Goal: Task Accomplishment & Management: Complete application form

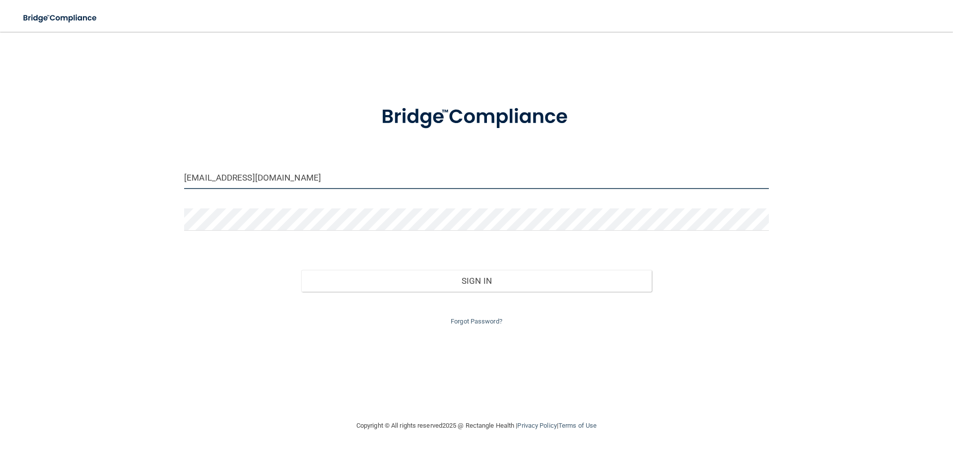
drag, startPoint x: 309, startPoint y: 181, endPoint x: 16, endPoint y: 187, distance: 292.3
click at [16, 187] on main "[EMAIL_ADDRESS][DOMAIN_NAME] Invalid email/password. You don't have permission …" at bounding box center [476, 242] width 953 height 420
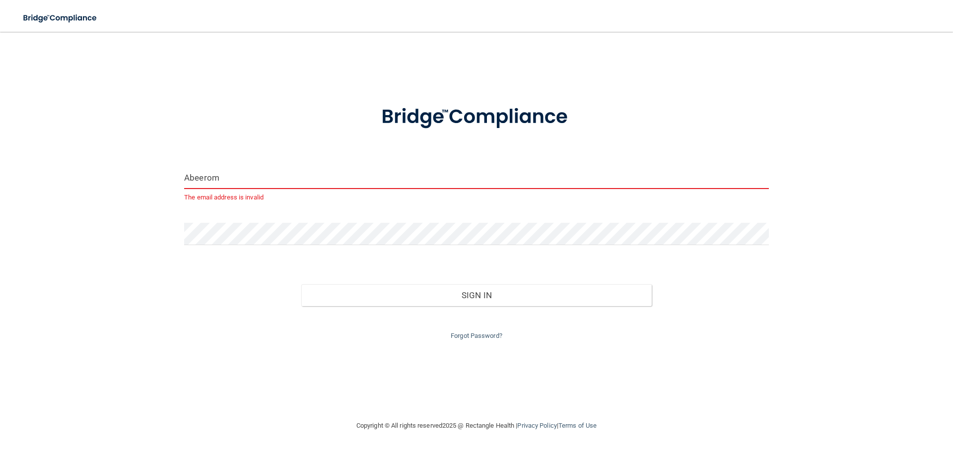
drag, startPoint x: 235, startPoint y: 182, endPoint x: 117, endPoint y: 188, distance: 118.7
click at [117, 188] on div "Abeerom The email address is invalid Invalid email/password. You don't have per…" at bounding box center [476, 226] width 913 height 368
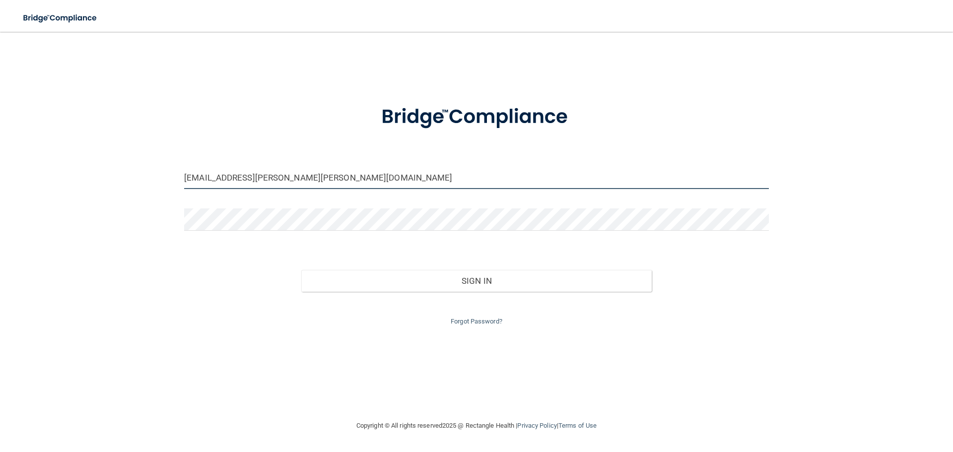
type input "[EMAIL_ADDRESS][PERSON_NAME][PERSON_NAME][DOMAIN_NAME]"
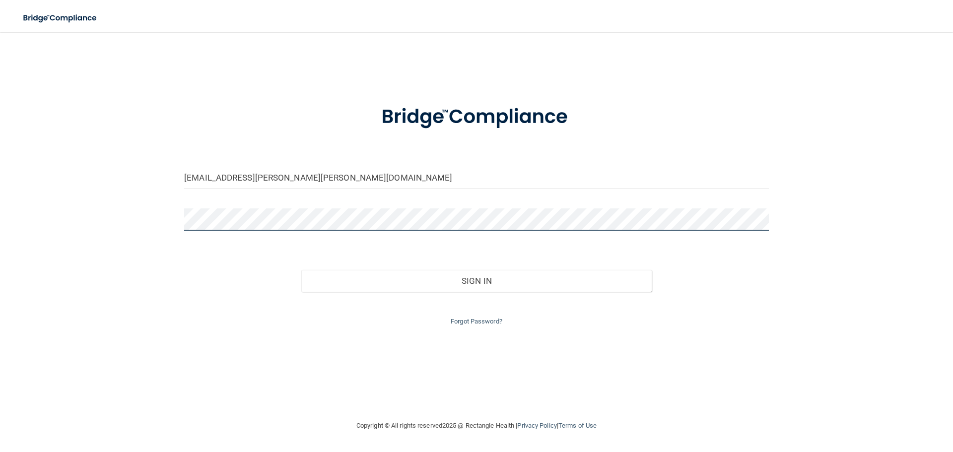
click at [301, 270] on button "Sign In" at bounding box center [476, 281] width 351 height 22
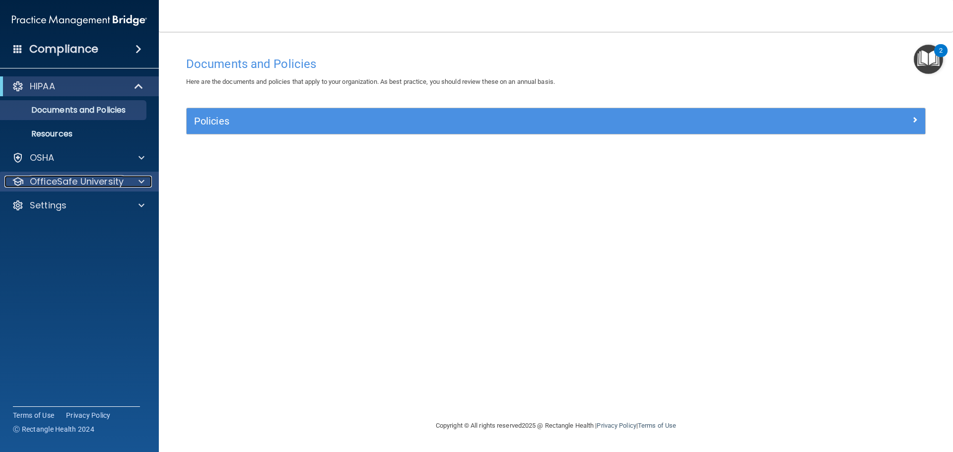
click at [145, 178] on div at bounding box center [140, 182] width 25 height 12
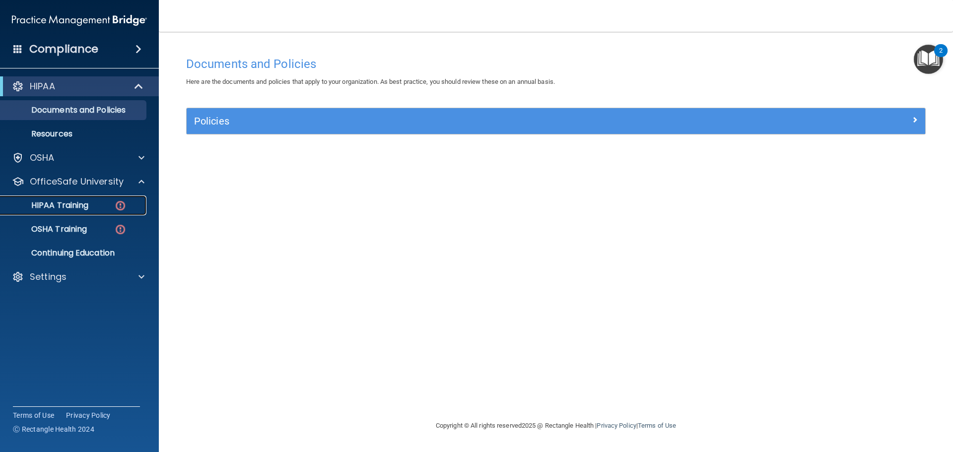
click at [110, 204] on div "HIPAA Training" at bounding box center [73, 205] width 135 height 10
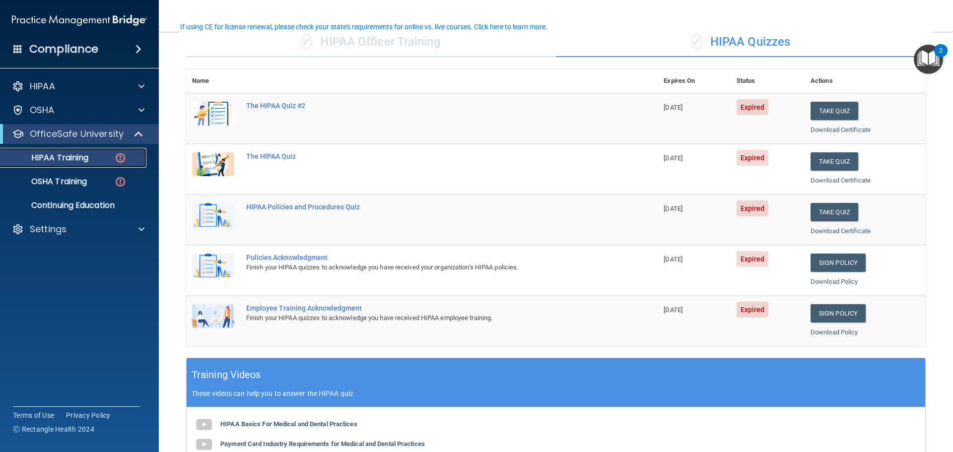
scroll to position [99, 0]
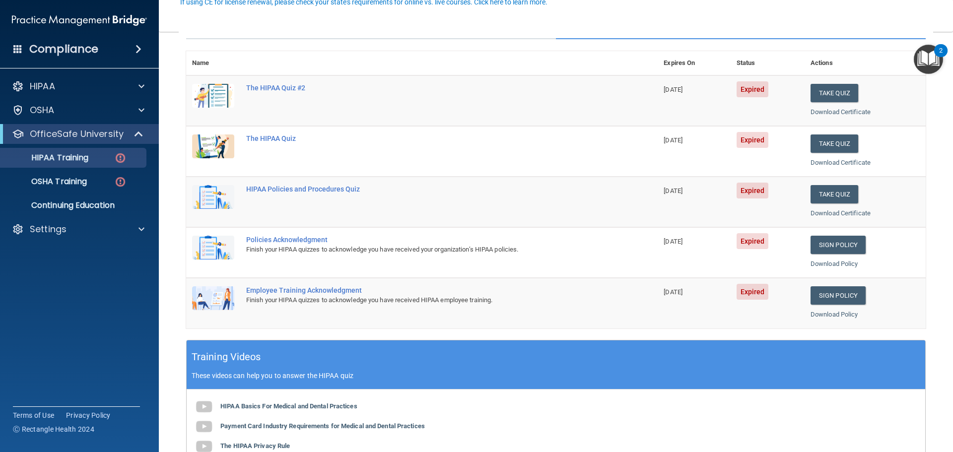
click at [313, 289] on div "Employee Training Acknowledgment" at bounding box center [427, 290] width 362 height 8
click at [281, 188] on div "HIPAA Policies and Procedures Quiz" at bounding box center [427, 189] width 362 height 8
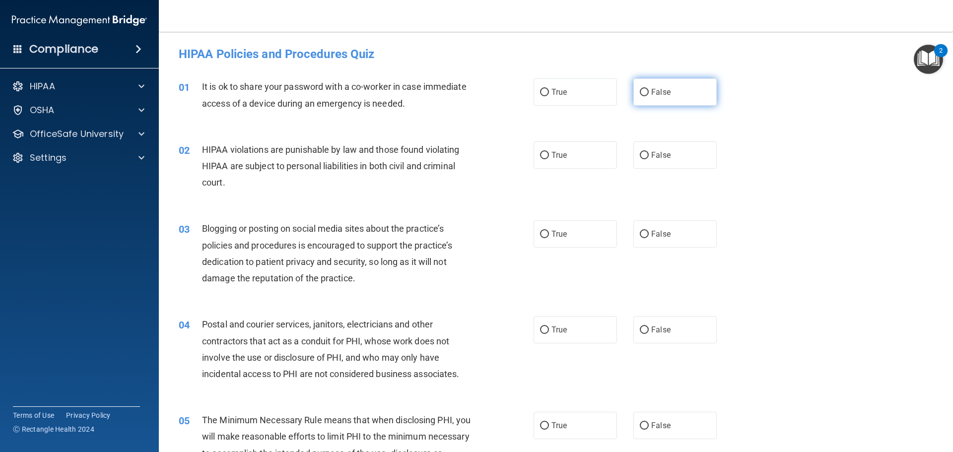
click at [633, 90] on label "False" at bounding box center [674, 91] width 83 height 27
click at [640, 90] on input "False" at bounding box center [644, 92] width 9 height 7
radio input "true"
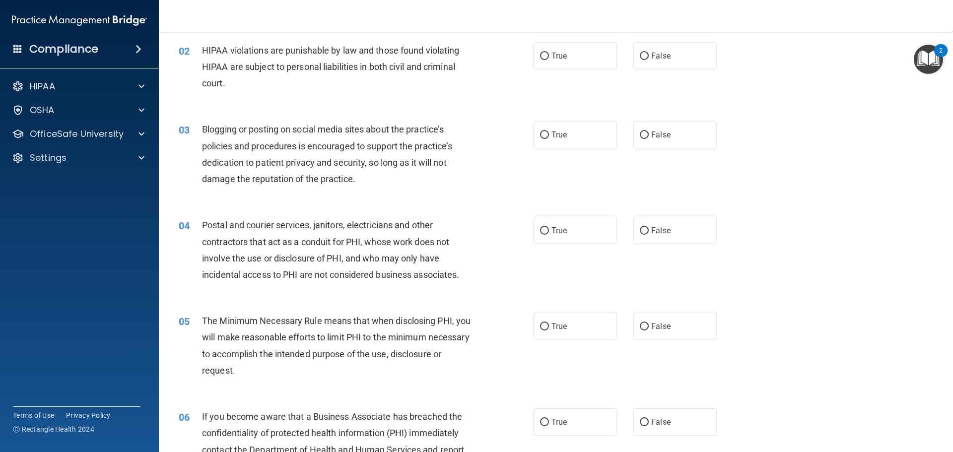
scroll to position [50, 0]
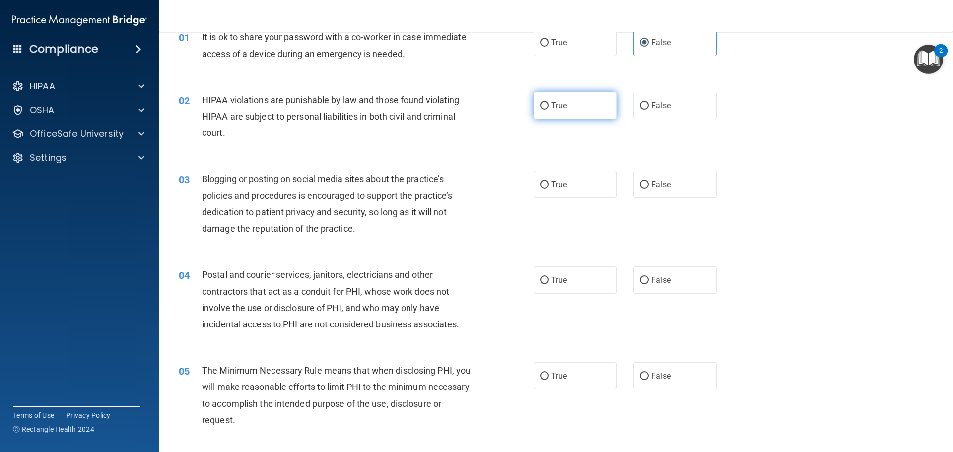
click at [541, 104] on input "True" at bounding box center [544, 105] width 9 height 7
radio input "true"
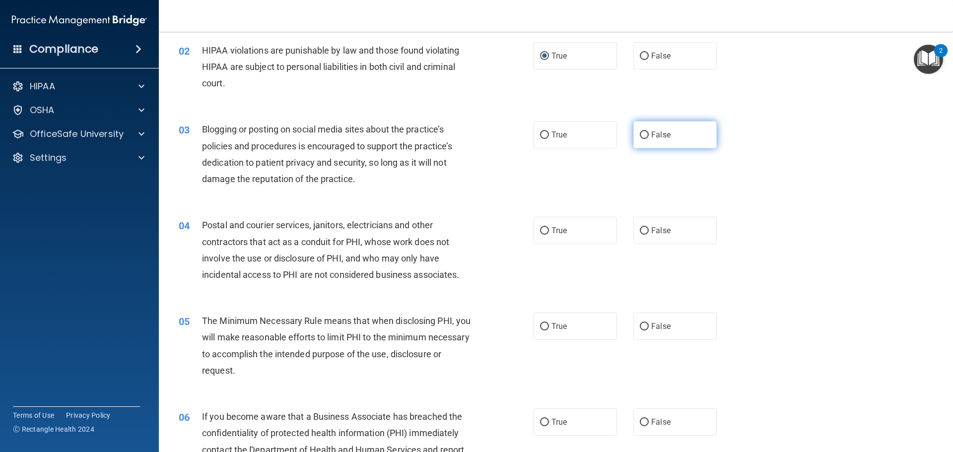
click at [642, 131] on input "False" at bounding box center [644, 134] width 9 height 7
radio input "true"
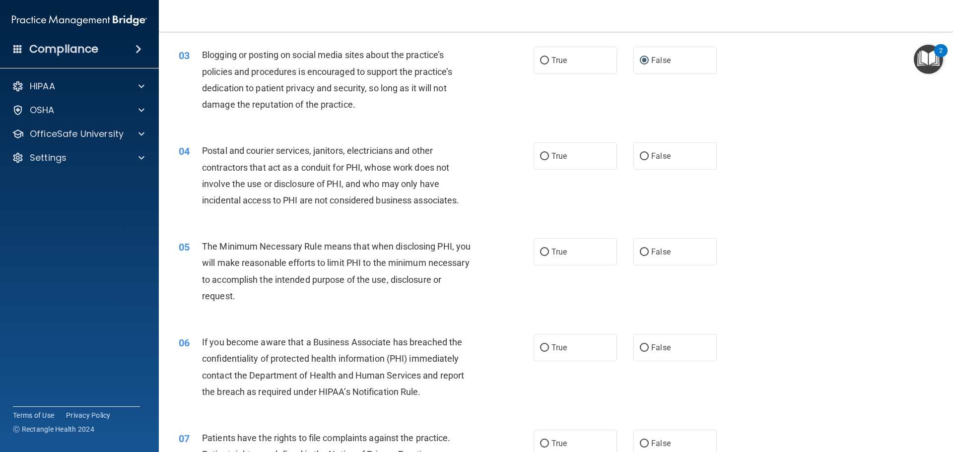
scroll to position [149, 0]
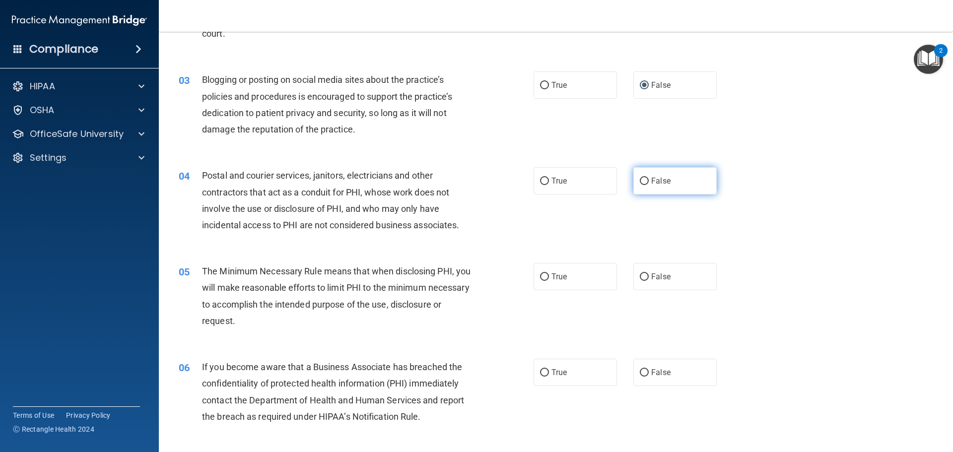
click at [644, 180] on label "False" at bounding box center [674, 180] width 83 height 27
click at [644, 180] on input "False" at bounding box center [644, 181] width 9 height 7
radio input "true"
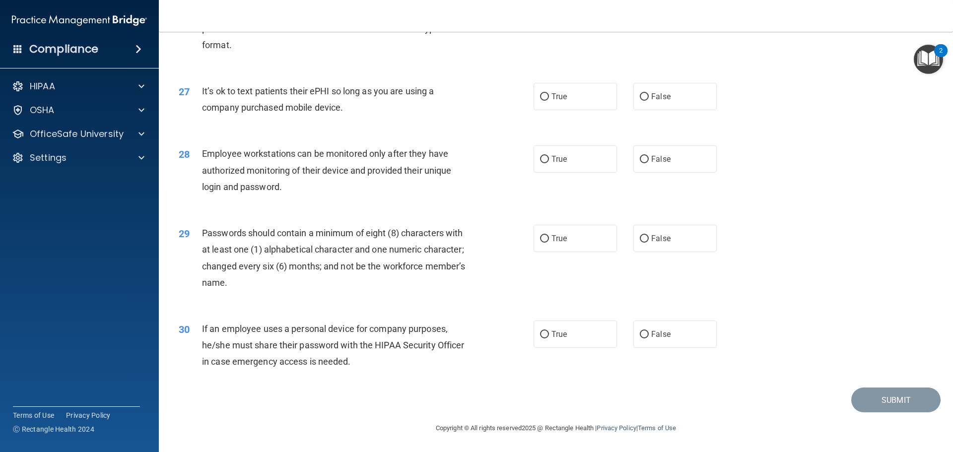
scroll to position [2039, 0]
click at [644, 328] on label "False" at bounding box center [674, 334] width 83 height 27
click at [644, 331] on input "False" at bounding box center [644, 334] width 9 height 7
radio input "true"
click at [540, 236] on input "True" at bounding box center [544, 238] width 9 height 7
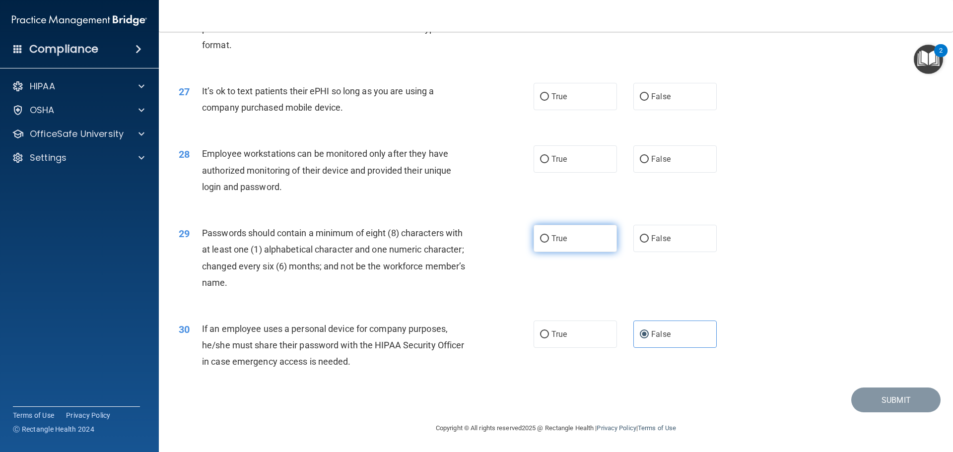
radio input "true"
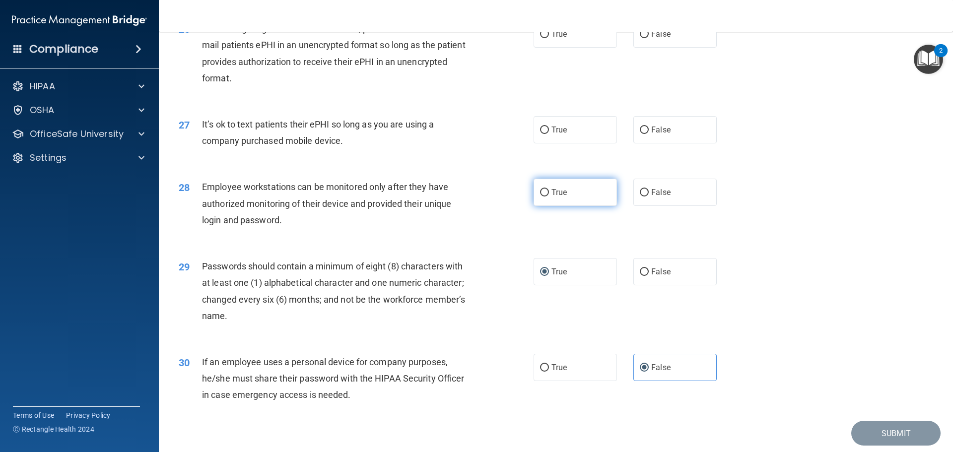
click at [540, 196] on input "True" at bounding box center [544, 192] width 9 height 7
radio input "true"
click at [640, 196] on input "False" at bounding box center [644, 192] width 9 height 7
radio input "true"
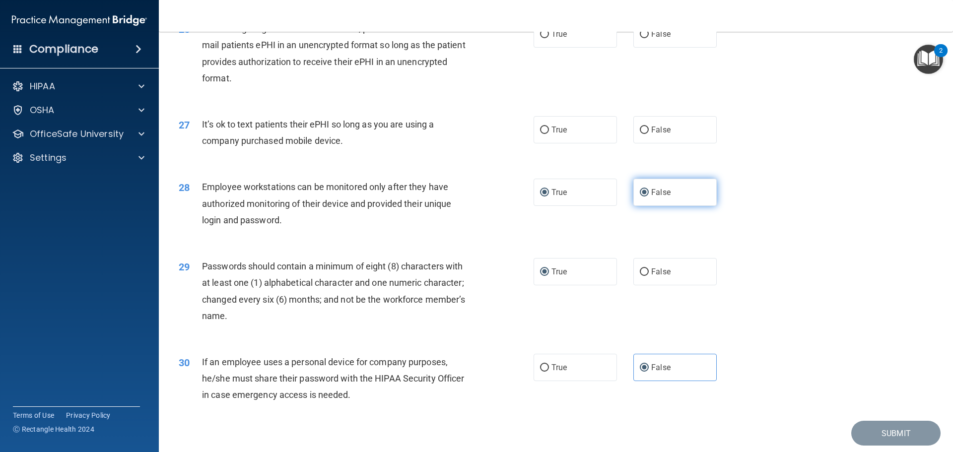
radio input "false"
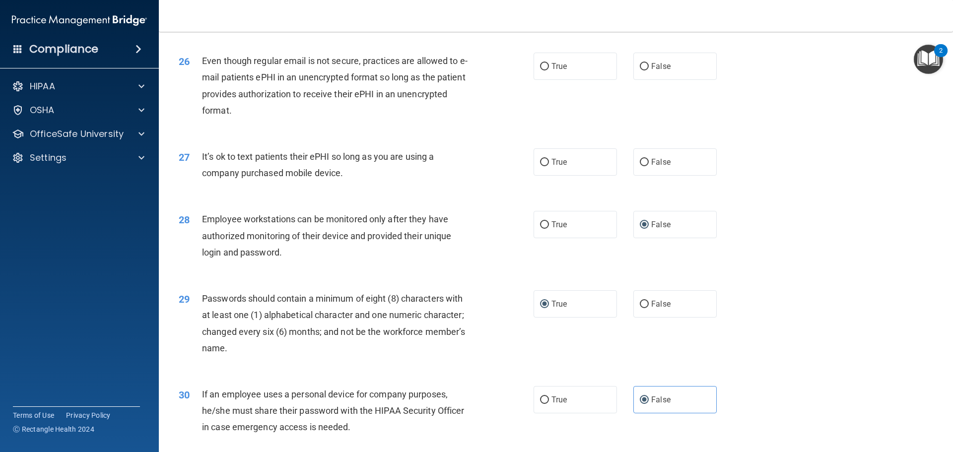
scroll to position [1940, 0]
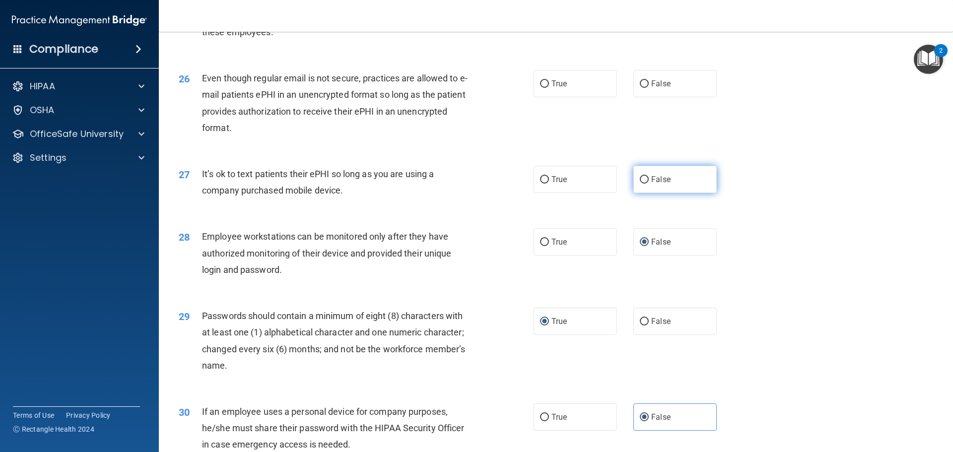
click at [634, 191] on label "False" at bounding box center [674, 179] width 83 height 27
click at [640, 184] on input "False" at bounding box center [644, 179] width 9 height 7
radio input "true"
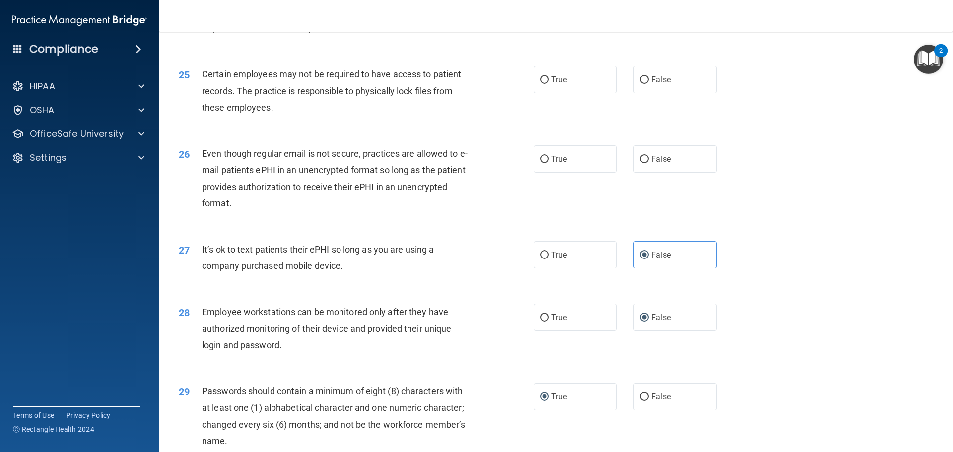
scroll to position [1840, 0]
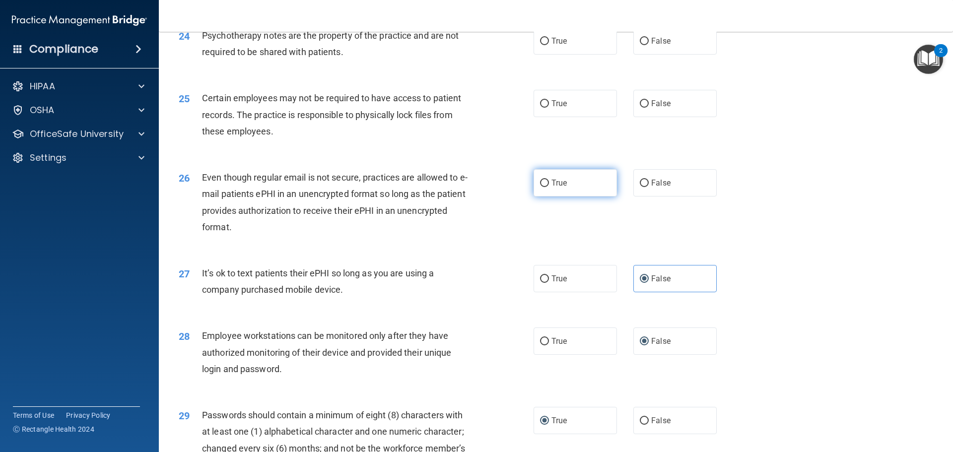
click at [540, 187] on input "True" at bounding box center [544, 183] width 9 height 7
radio input "true"
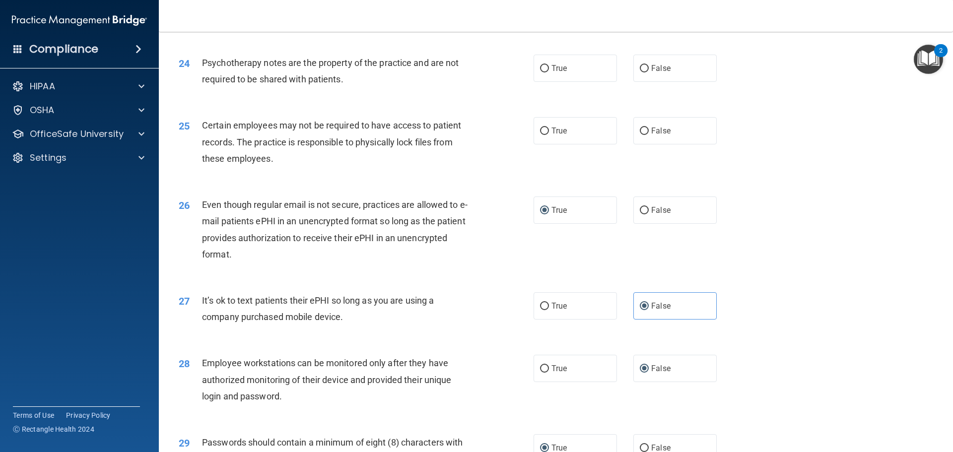
scroll to position [1791, 0]
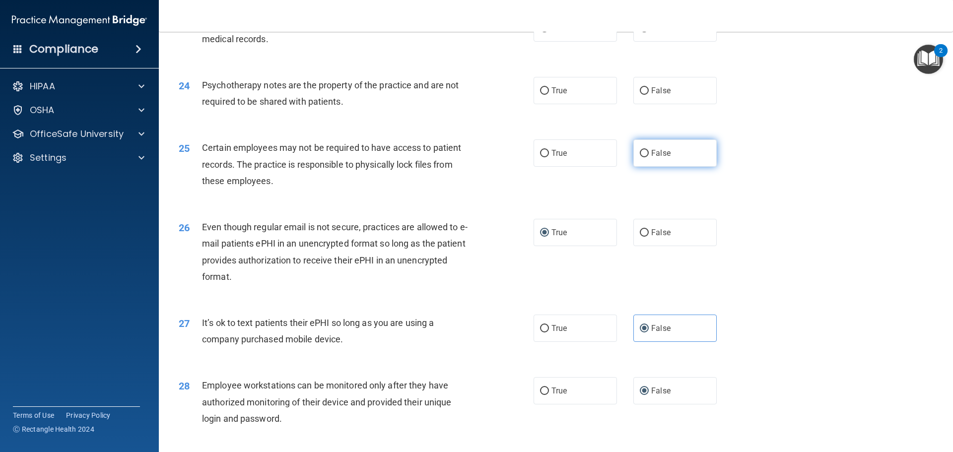
click at [640, 157] on input "False" at bounding box center [644, 153] width 9 height 7
radio input "true"
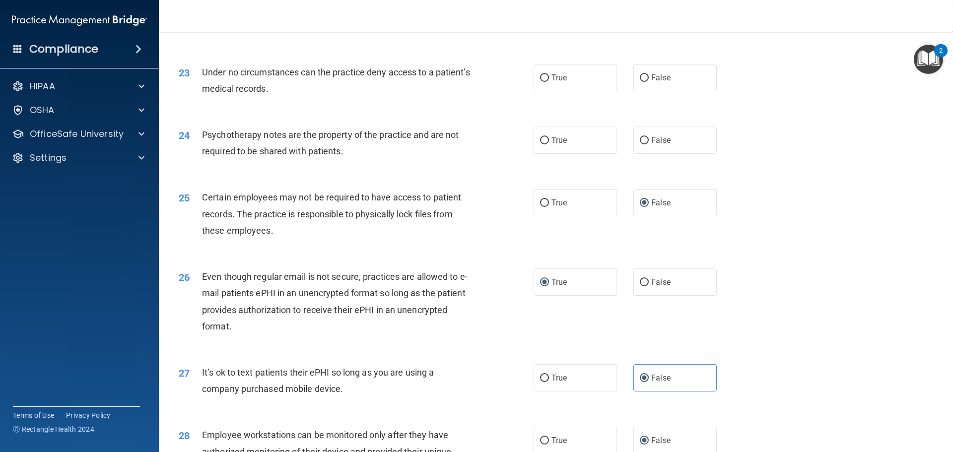
scroll to position [1692, 0]
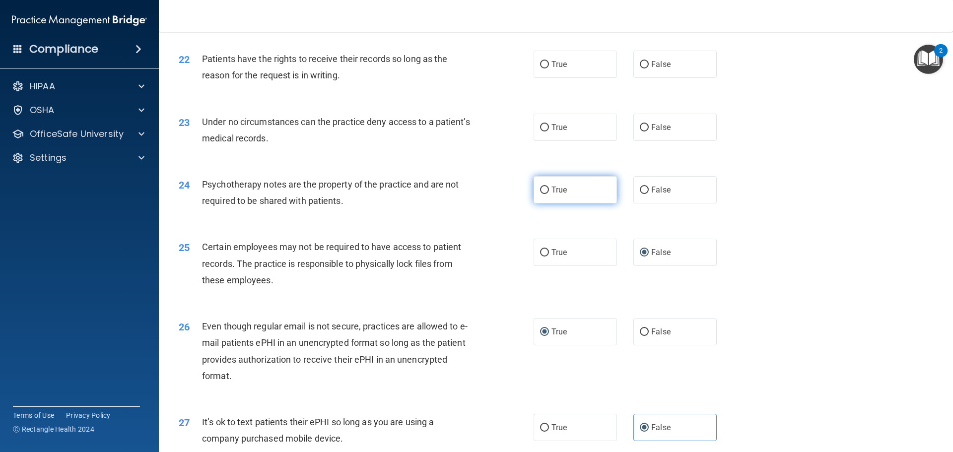
click at [558, 195] on span "True" at bounding box center [558, 189] width 15 height 9
click at [549, 194] on input "True" at bounding box center [544, 190] width 9 height 7
radio input "true"
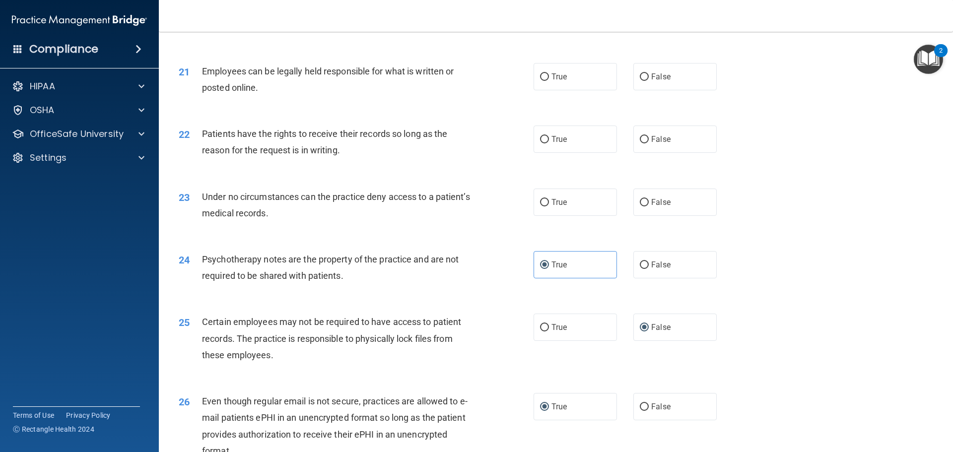
scroll to position [1592, 0]
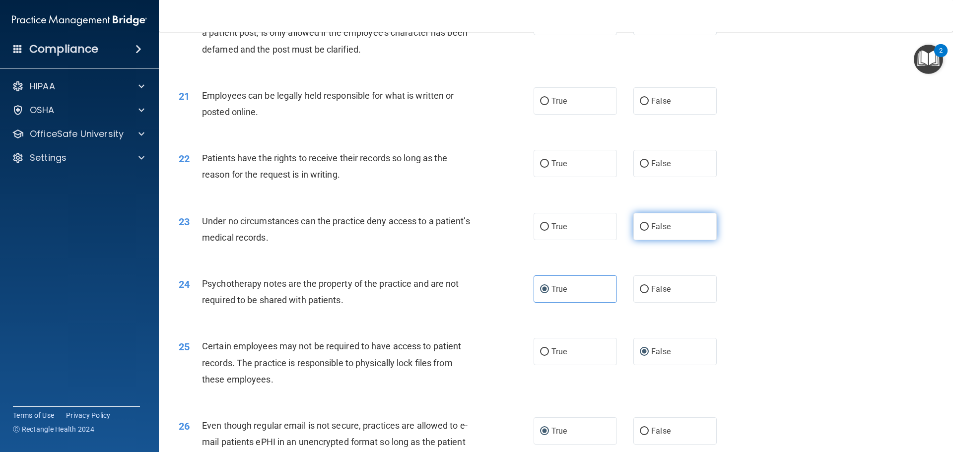
click at [634, 240] on label "False" at bounding box center [674, 226] width 83 height 27
click at [640, 231] on input "False" at bounding box center [644, 226] width 9 height 7
radio input "true"
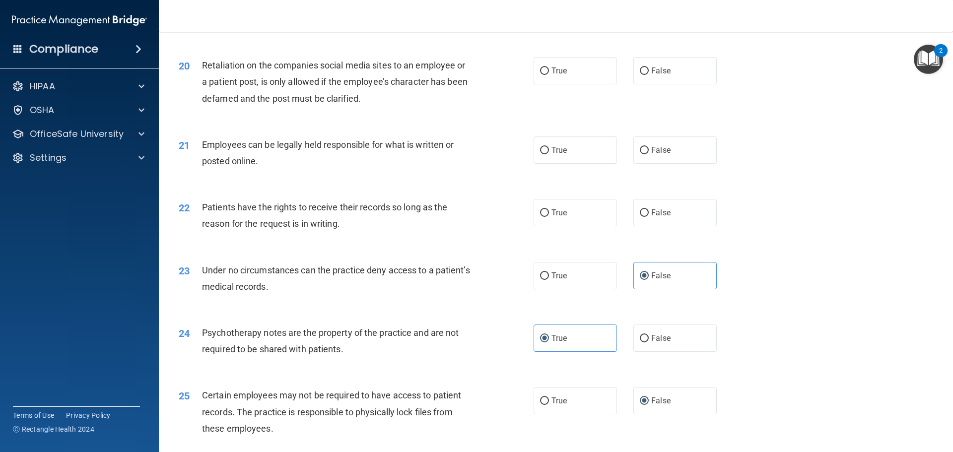
scroll to position [1543, 0]
click at [540, 217] on input "True" at bounding box center [544, 213] width 9 height 7
radio input "true"
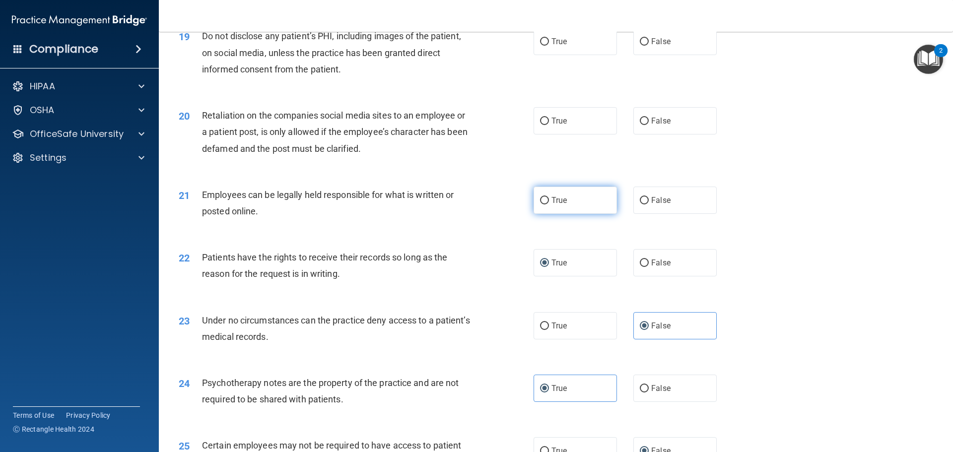
click at [553, 205] on span "True" at bounding box center [558, 200] width 15 height 9
click at [549, 204] on input "True" at bounding box center [544, 200] width 9 height 7
radio input "true"
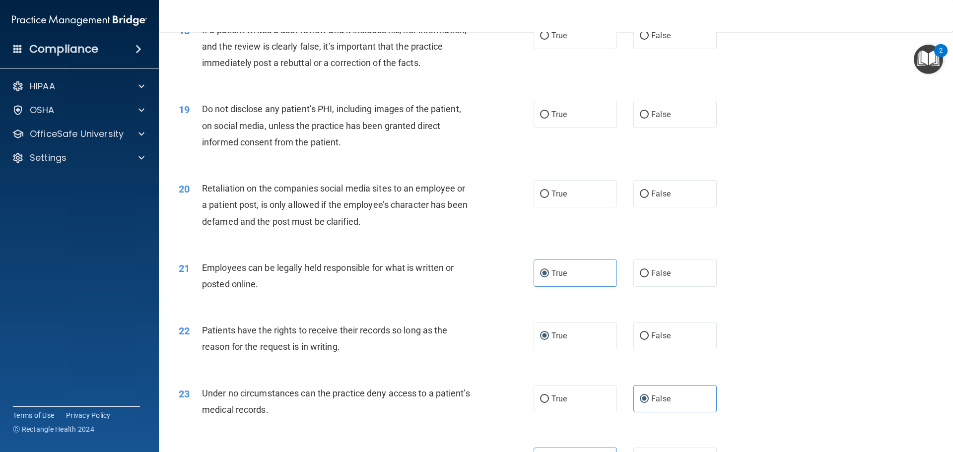
scroll to position [1394, 0]
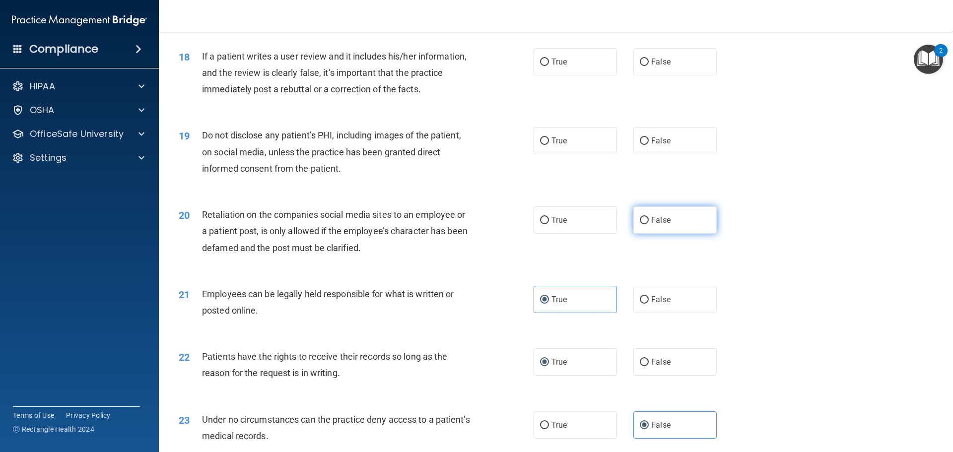
click at [651, 225] on span "False" at bounding box center [660, 219] width 19 height 9
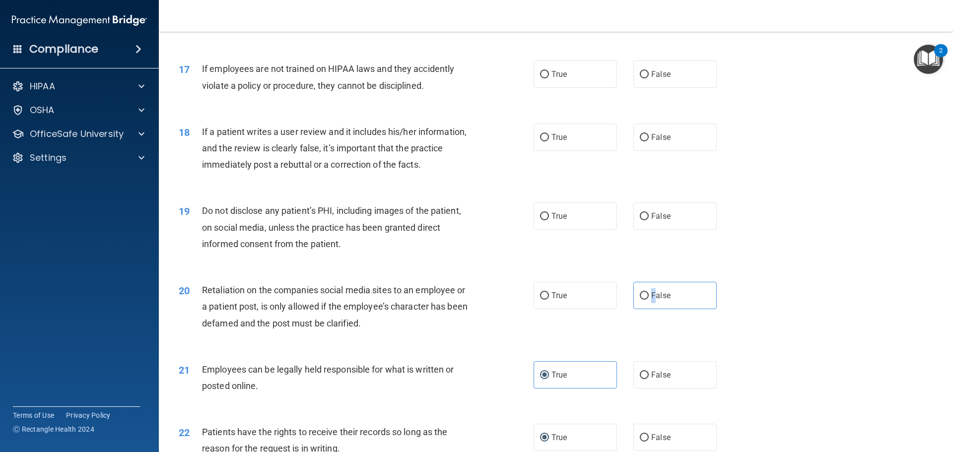
scroll to position [1295, 0]
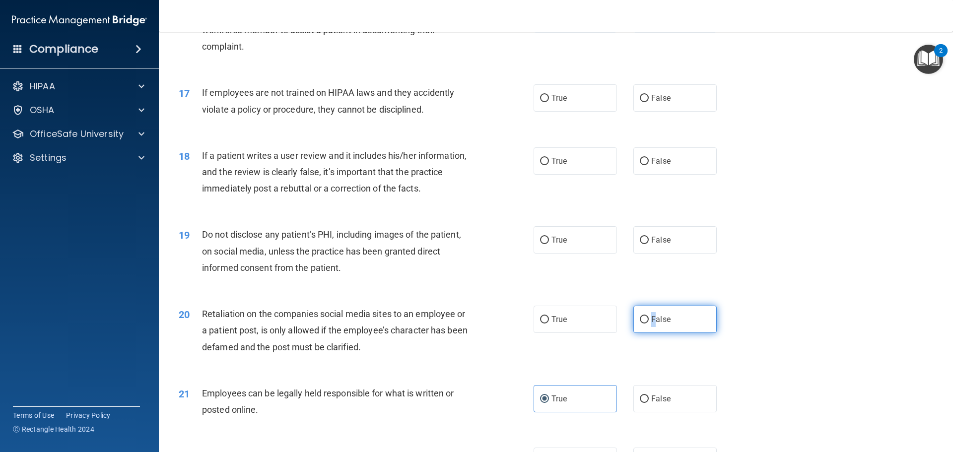
click at [644, 333] on label "False" at bounding box center [674, 319] width 83 height 27
click at [644, 324] on input "False" at bounding box center [644, 319] width 9 height 7
radio input "true"
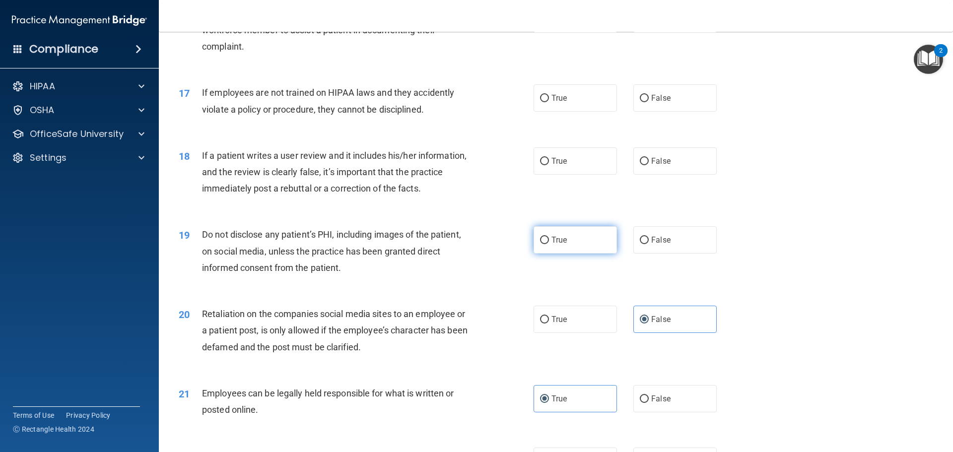
click at [537, 254] on label "True" at bounding box center [574, 239] width 83 height 27
click at [540, 244] on input "True" at bounding box center [544, 240] width 9 height 7
radio input "true"
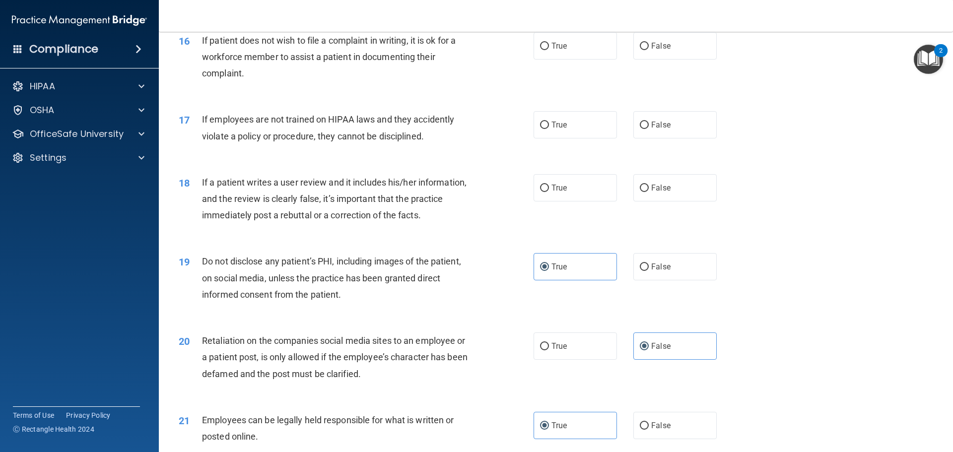
scroll to position [1245, 0]
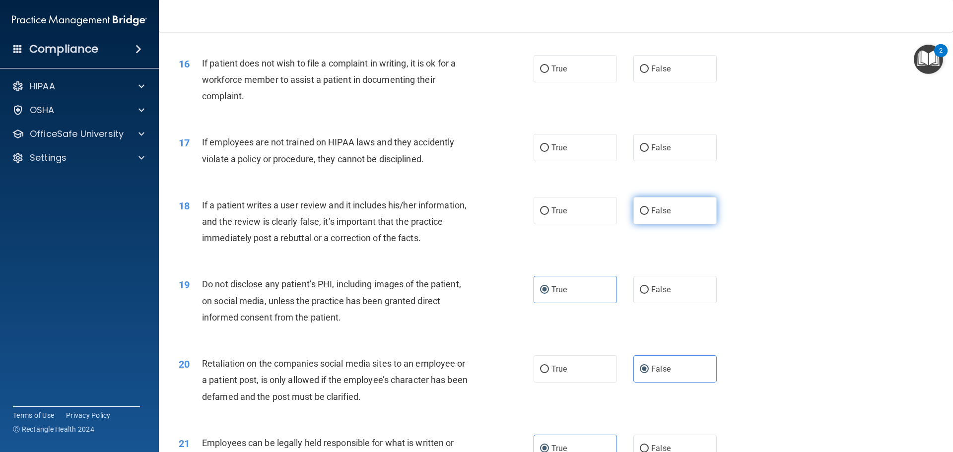
click at [641, 215] on input "False" at bounding box center [644, 210] width 9 height 7
radio input "true"
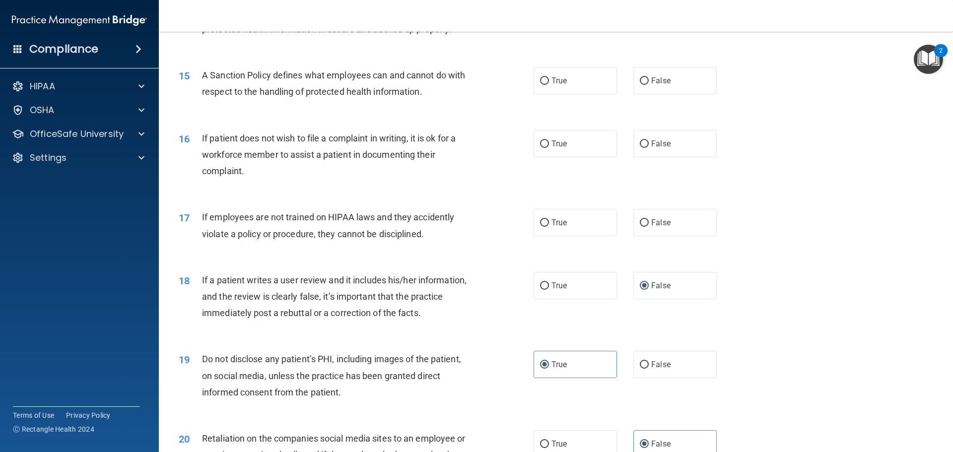
scroll to position [1146, 0]
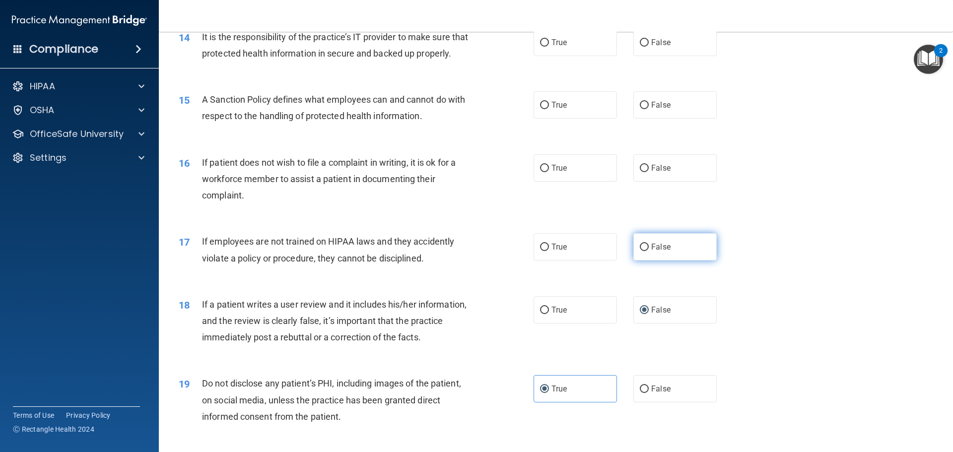
click at [640, 251] on input "False" at bounding box center [644, 247] width 9 height 7
radio input "true"
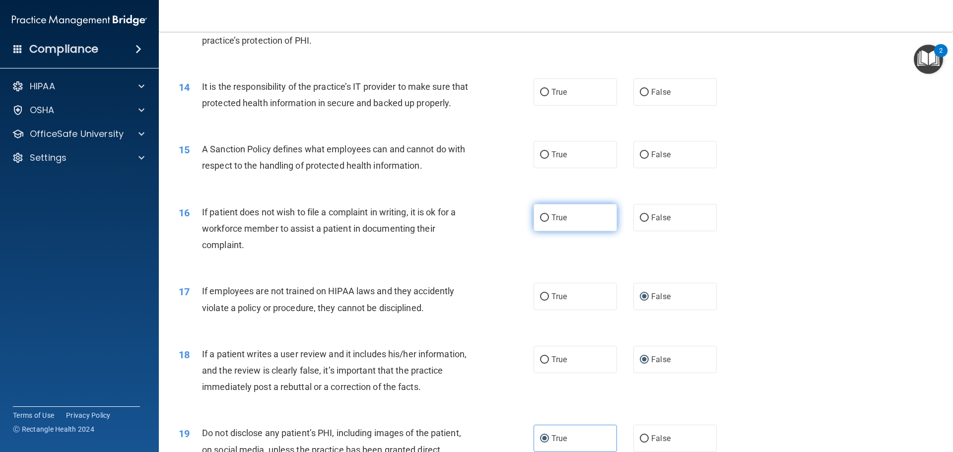
click at [545, 222] on input "True" at bounding box center [544, 217] width 9 height 7
radio input "true"
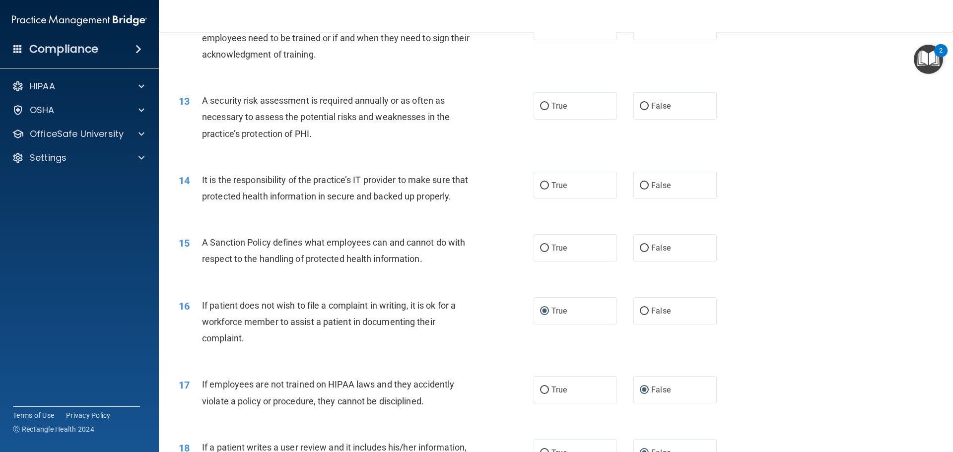
scroll to position [997, 0]
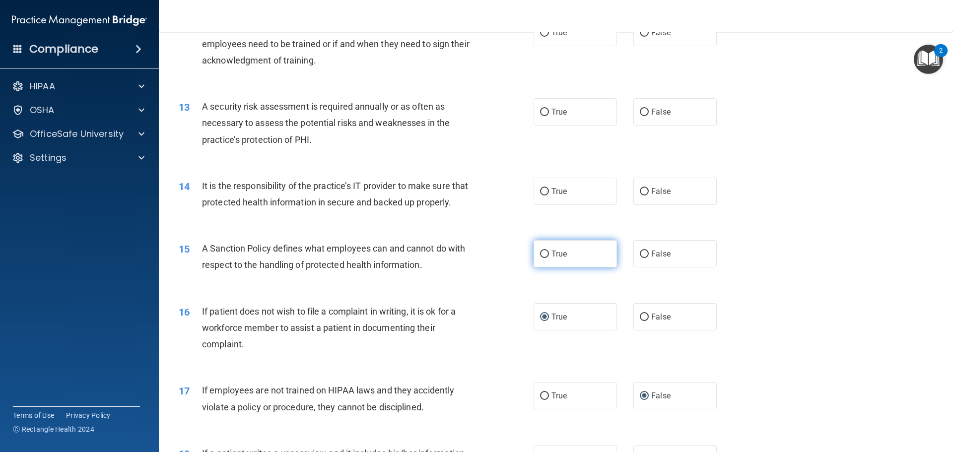
click at [541, 258] on input "True" at bounding box center [544, 254] width 9 height 7
radio input "true"
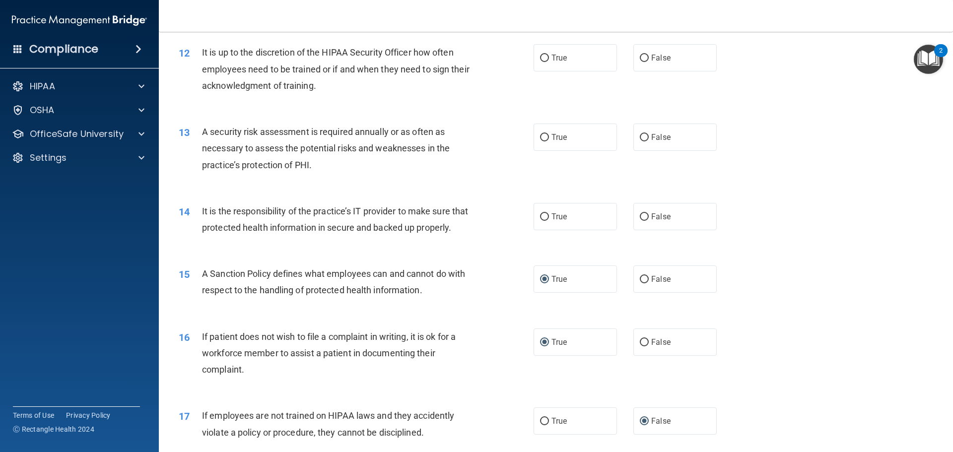
scroll to position [947, 0]
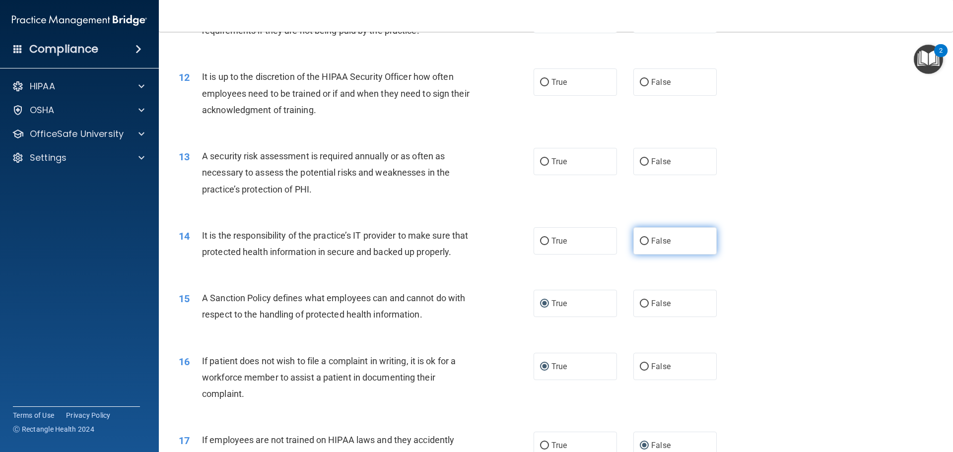
click at [640, 239] on input "False" at bounding box center [644, 241] width 9 height 7
radio input "true"
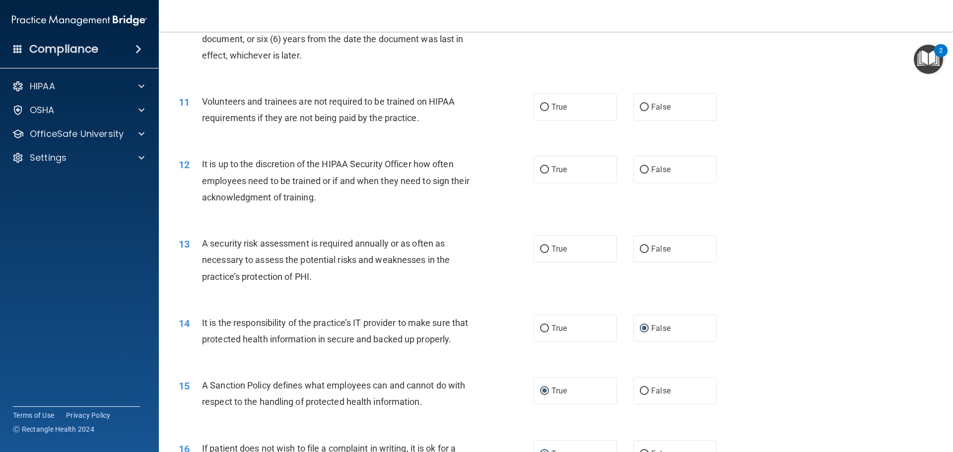
scroll to position [848, 0]
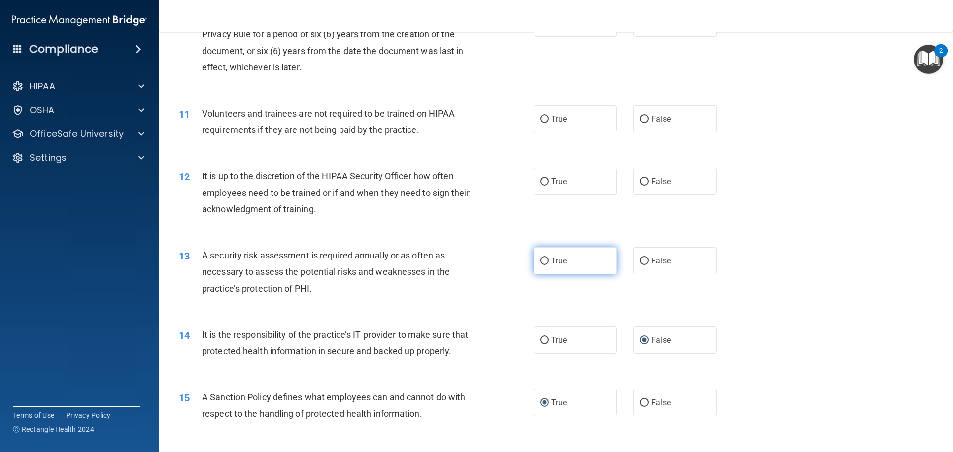
click at [543, 258] on input "True" at bounding box center [544, 261] width 9 height 7
radio input "true"
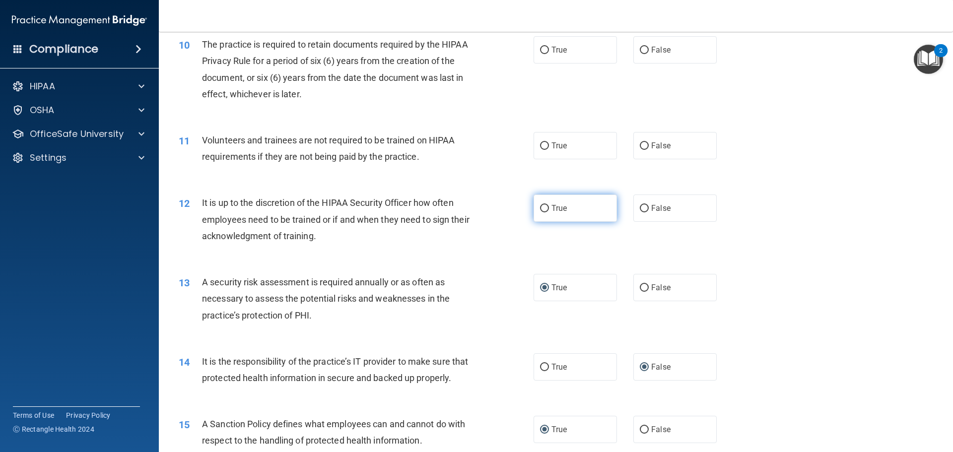
scroll to position [798, 0]
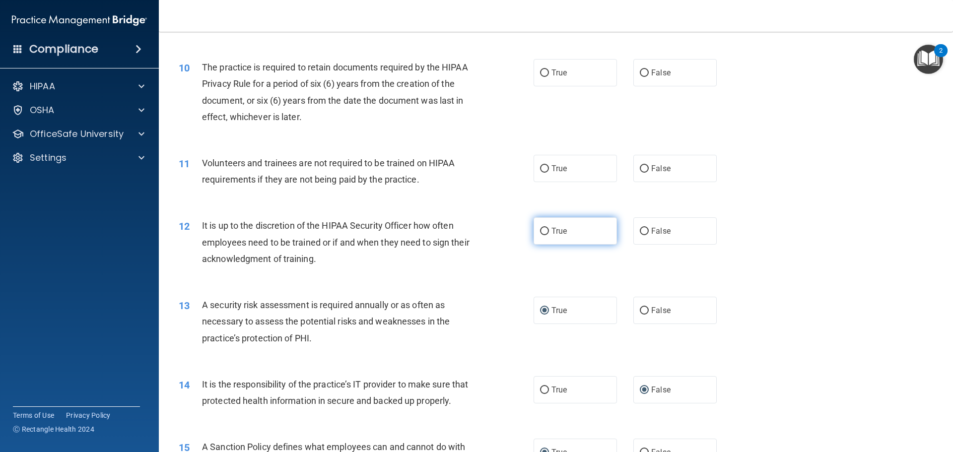
click at [540, 228] on input "True" at bounding box center [544, 231] width 9 height 7
radio input "true"
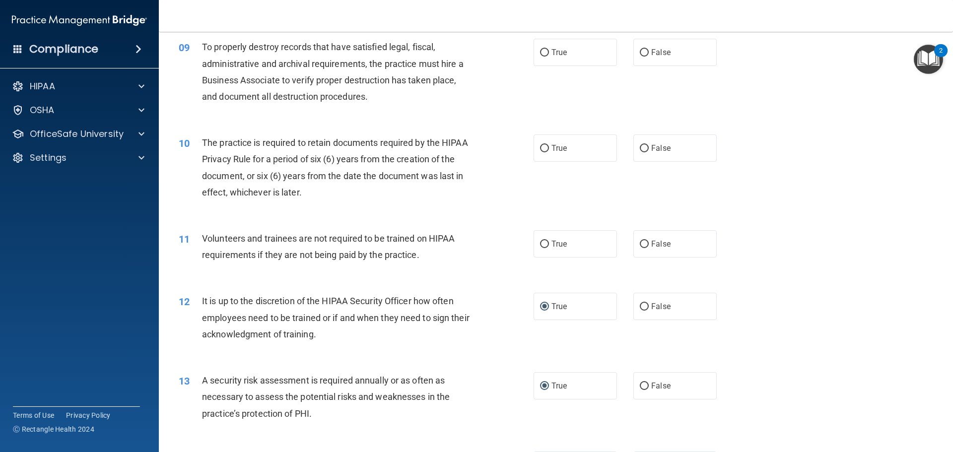
scroll to position [699, 0]
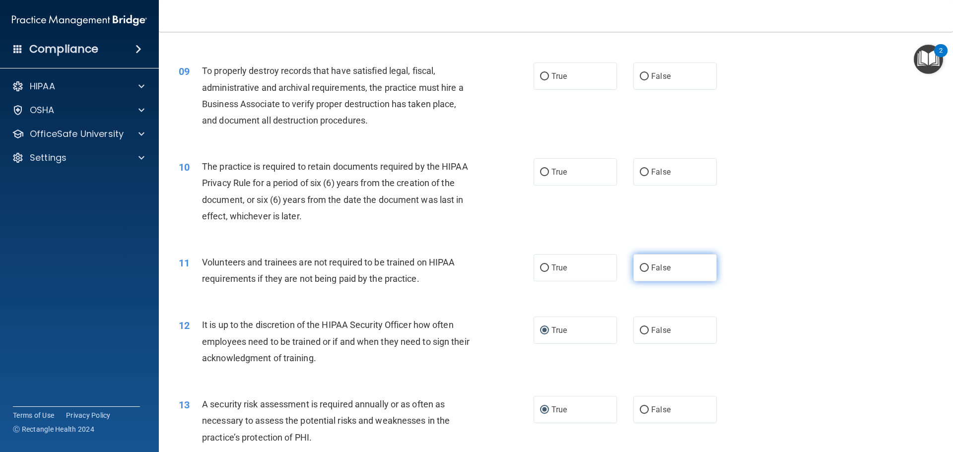
click at [640, 264] on input "False" at bounding box center [644, 267] width 9 height 7
radio input "true"
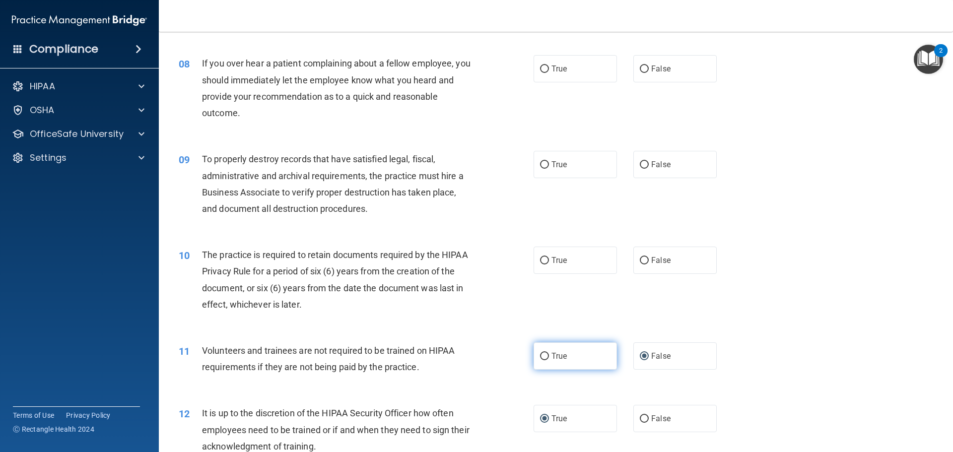
scroll to position [600, 0]
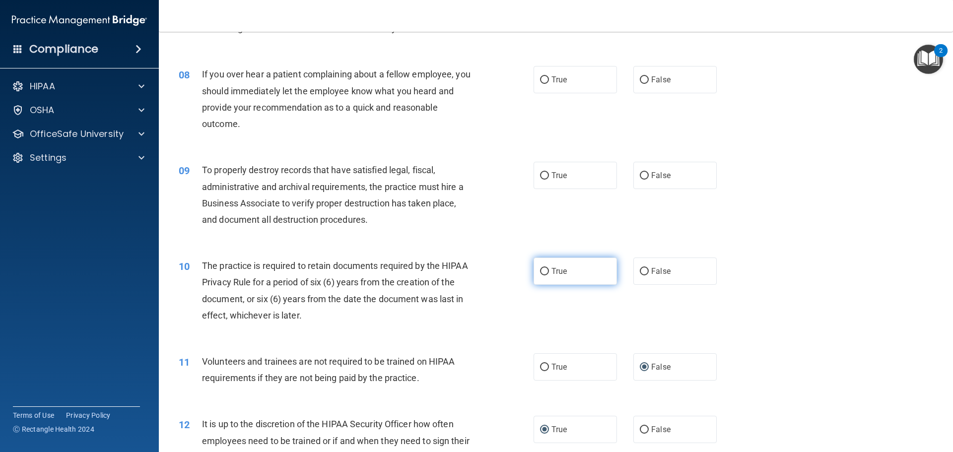
click at [540, 265] on label "True" at bounding box center [574, 271] width 83 height 27
click at [540, 268] on input "True" at bounding box center [544, 271] width 9 height 7
radio input "true"
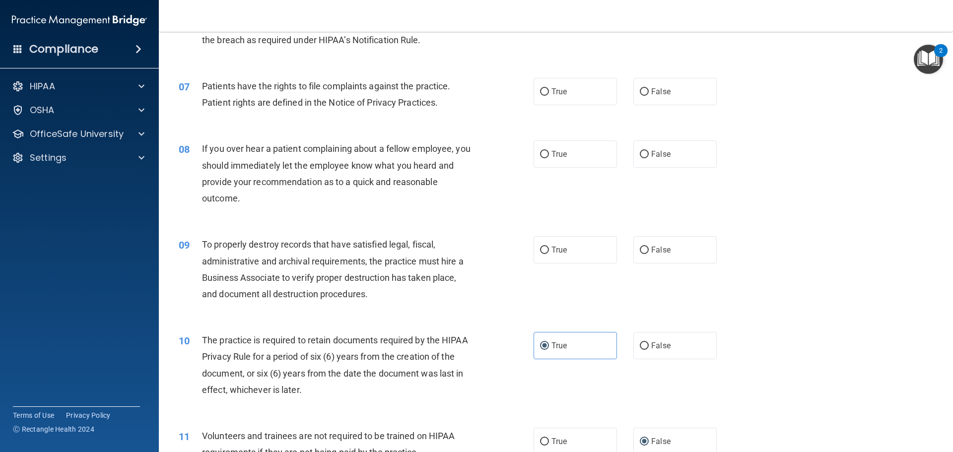
scroll to position [501, 0]
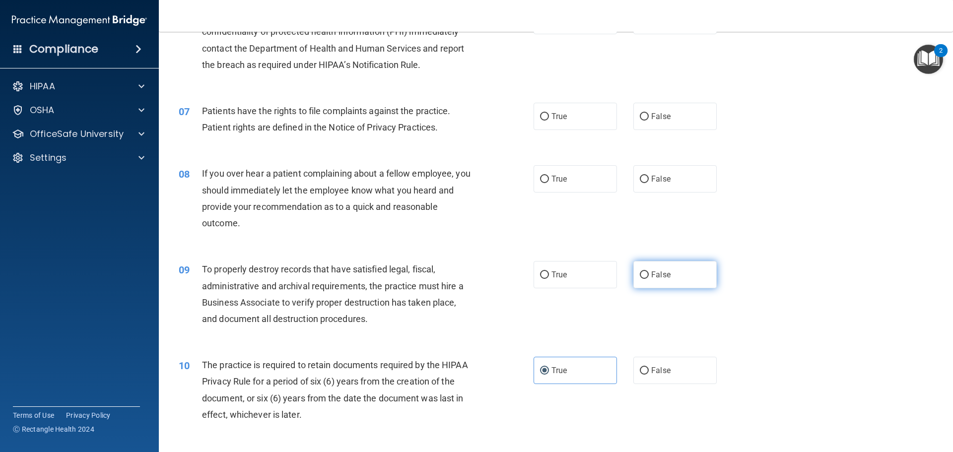
click at [640, 272] on input "False" at bounding box center [644, 274] width 9 height 7
radio input "true"
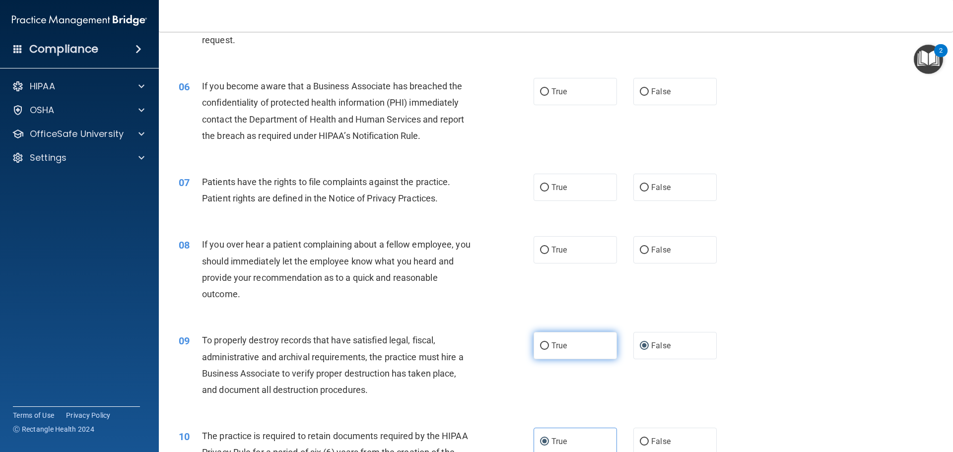
scroll to position [401, 0]
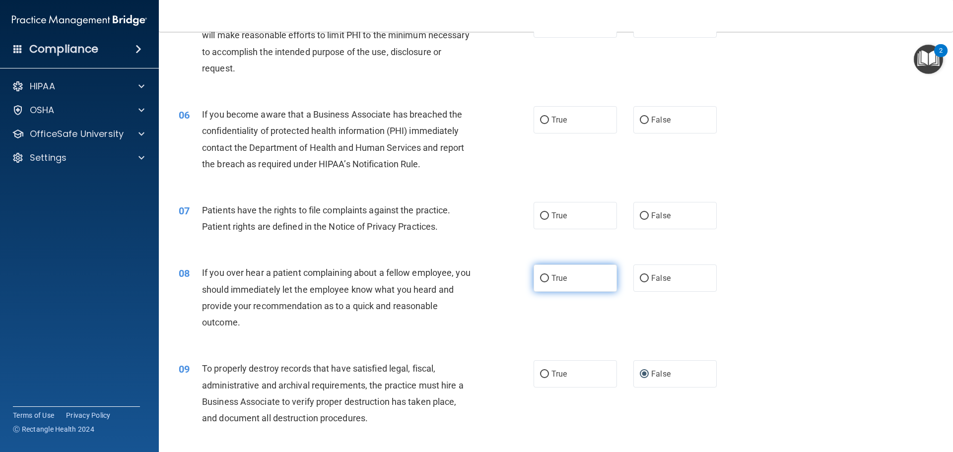
click at [542, 276] on input "True" at bounding box center [544, 278] width 9 height 7
radio input "true"
click at [551, 213] on span "True" at bounding box center [558, 215] width 15 height 9
click at [548, 213] on input "True" at bounding box center [544, 215] width 9 height 7
radio input "true"
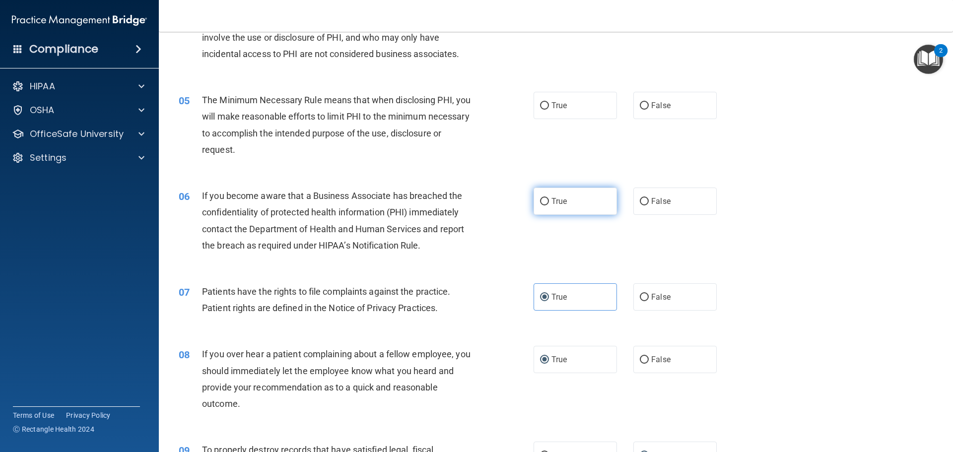
scroll to position [302, 0]
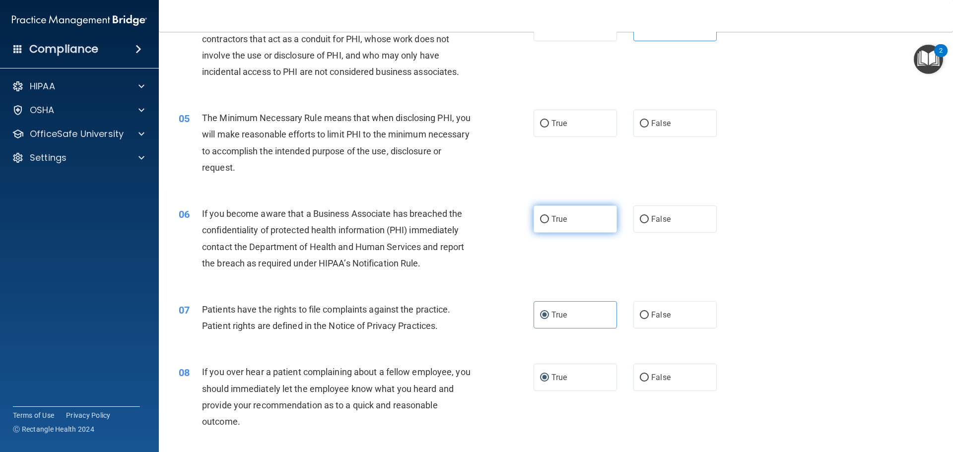
click at [545, 214] on label "True" at bounding box center [574, 218] width 83 height 27
click at [545, 216] on input "True" at bounding box center [544, 219] width 9 height 7
radio input "true"
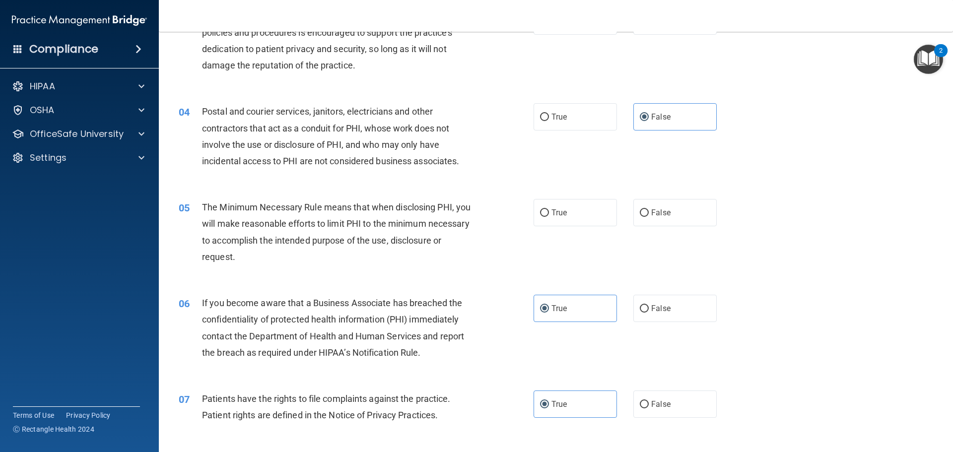
scroll to position [203, 0]
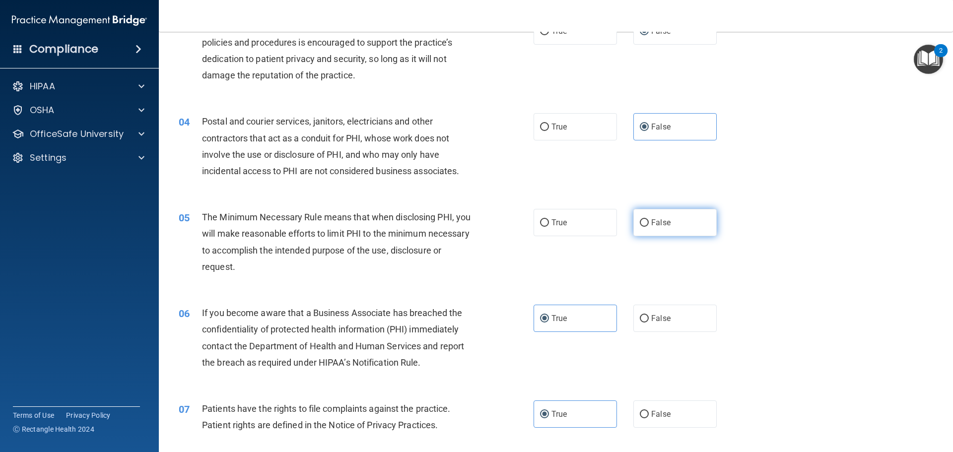
click at [640, 219] on input "False" at bounding box center [644, 222] width 9 height 7
radio input "true"
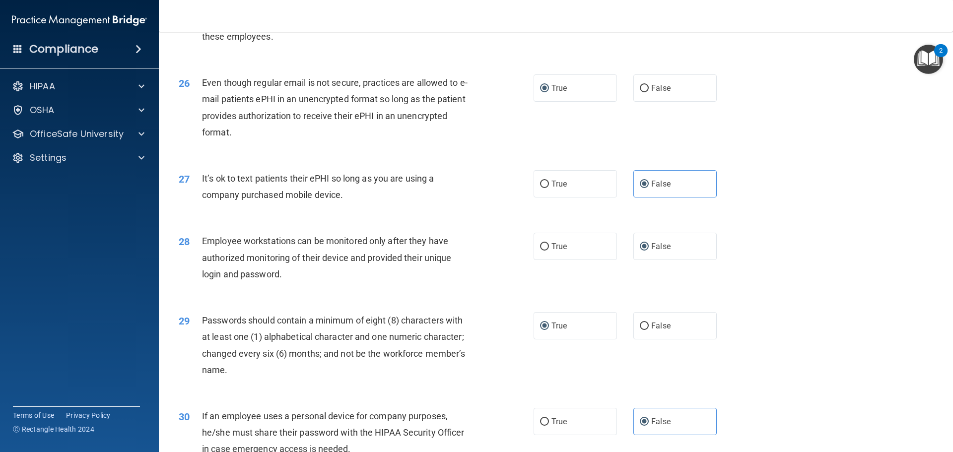
scroll to position [2039, 0]
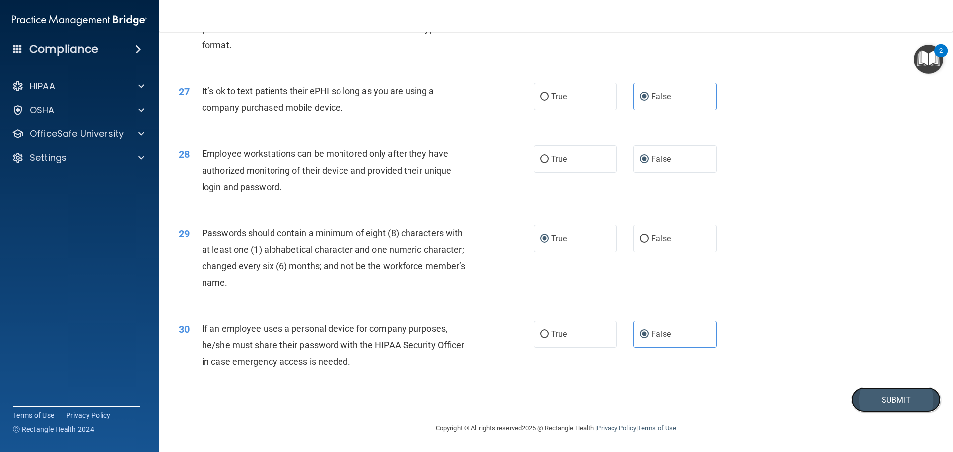
click at [876, 398] on button "Submit" at bounding box center [895, 400] width 89 height 25
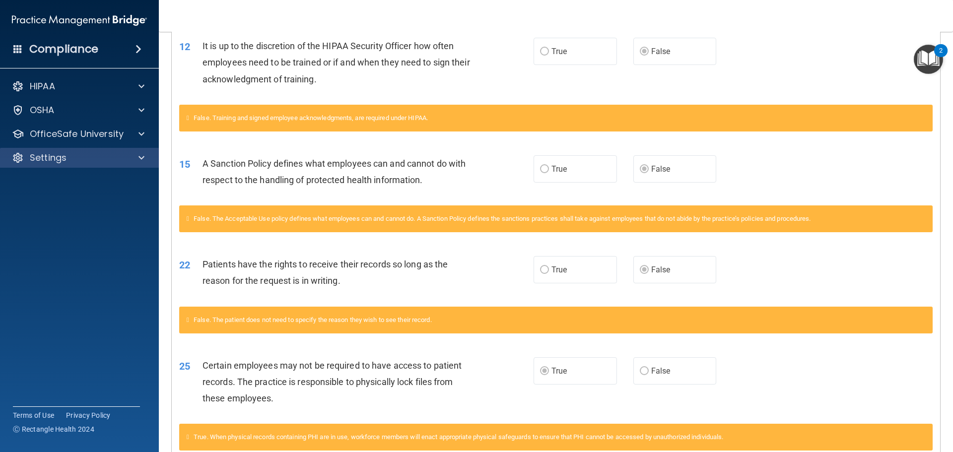
scroll to position [697, 0]
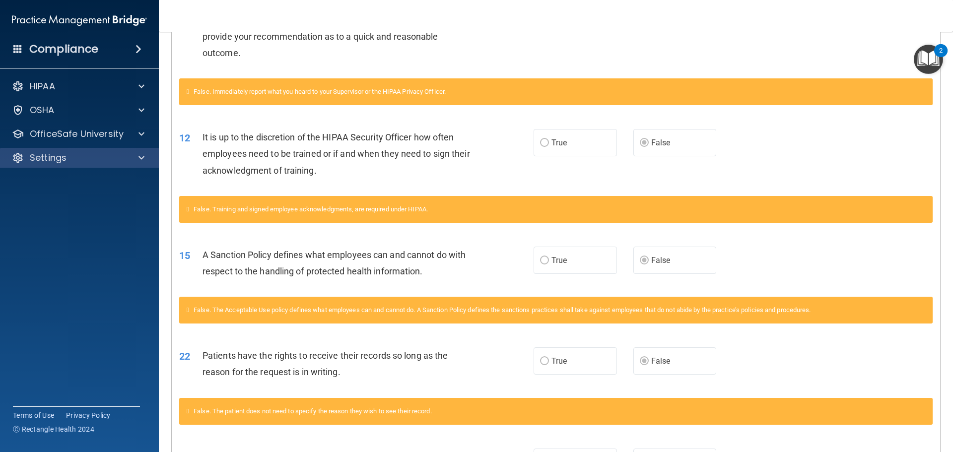
click at [131, 151] on div "Settings" at bounding box center [79, 158] width 159 height 20
click at [139, 158] on span at bounding box center [141, 158] width 6 height 12
click at [86, 198] on link "Sign Out" at bounding box center [68, 206] width 156 height 20
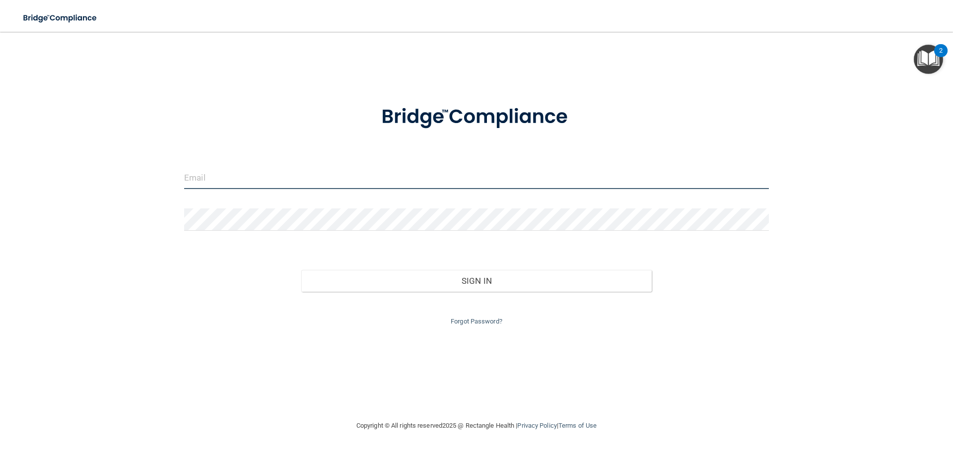
type input "[EMAIL_ADDRESS][DOMAIN_NAME]"
